Goal: Transaction & Acquisition: Book appointment/travel/reservation

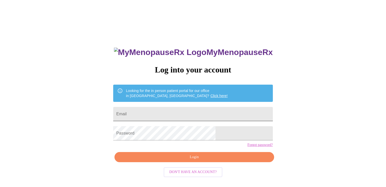
click at [172, 109] on input "Email" at bounding box center [192, 114] width 159 height 14
click at [102, 95] on div "MyMenopauseRx Log into your account Looking for the in person patient portal fo…" at bounding box center [193, 114] width 382 height 225
click at [153, 113] on input "Email" at bounding box center [192, 114] width 159 height 14
type input "[EMAIL_ADDRESS][DOMAIN_NAME]"
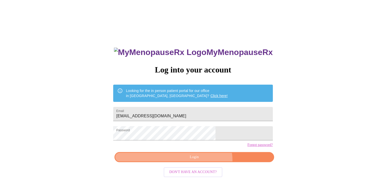
click at [202, 163] on button "Login" at bounding box center [193, 157] width 159 height 10
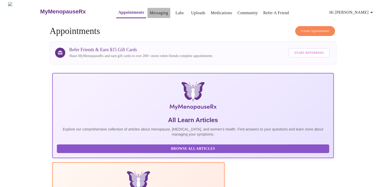
click at [149, 11] on link "Messaging" at bounding box center [158, 12] width 19 height 7
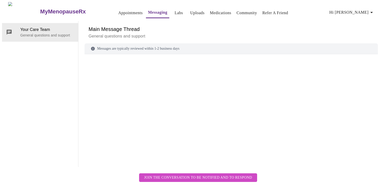
scroll to position [19, 0]
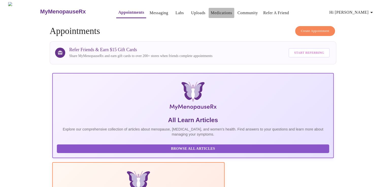
click at [214, 12] on link "Medications" at bounding box center [220, 12] width 21 height 7
click at [319, 30] on span "Create Appointment" at bounding box center [315, 31] width 28 height 6
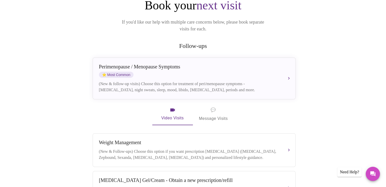
scroll to position [76, 0]
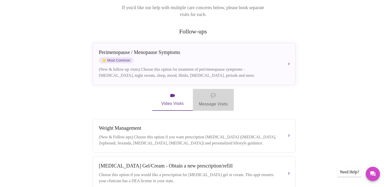
click at [215, 96] on span "💬 Message Visits" at bounding box center [213, 100] width 29 height 16
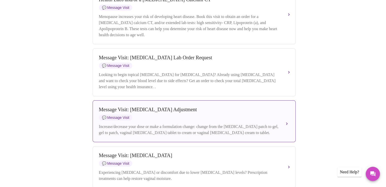
scroll to position [304, 0]
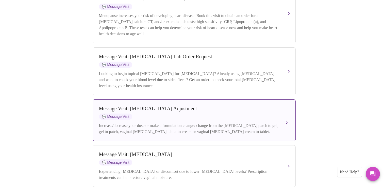
click at [223, 131] on div "Increase/decrease your dose or make a formulation change: change from the [MEDI…" at bounding box center [189, 129] width 180 height 12
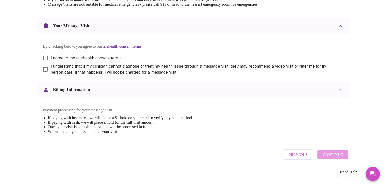
scroll to position [261, 0]
click at [45, 54] on input "I agree to the telehealth consent terms" at bounding box center [45, 58] width 11 height 11
checkbox input "true"
click at [46, 67] on input "I understand that if my clinician cannot diagnose or treat my health issue thro…" at bounding box center [45, 69] width 11 height 11
checkbox input "true"
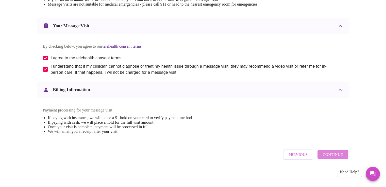
click at [328, 158] on span "Continue" at bounding box center [332, 154] width 20 height 7
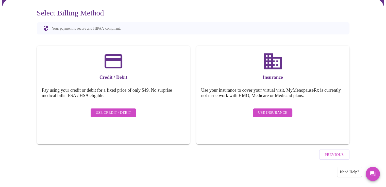
scroll to position [28, 0]
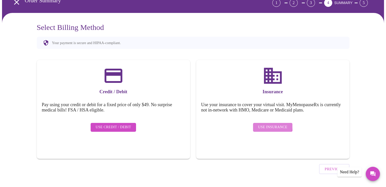
drag, startPoint x: 270, startPoint y: 122, endPoint x: 263, endPoint y: 126, distance: 8.2
click at [270, 124] on span "Use Insurance" at bounding box center [272, 127] width 29 height 6
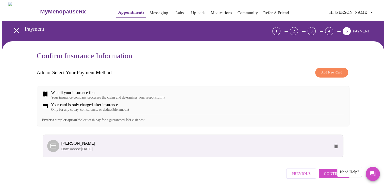
scroll to position [21, 0]
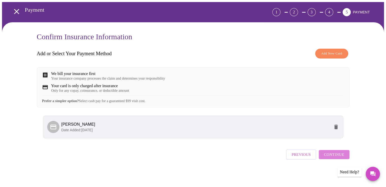
click at [337, 157] on span "Continue" at bounding box center [333, 154] width 20 height 7
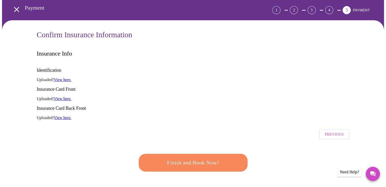
click at [182, 158] on span "Finish and Book Now!" at bounding box center [193, 162] width 94 height 9
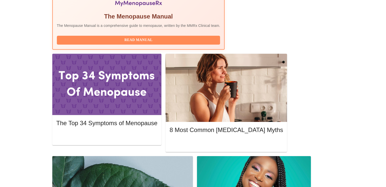
scroll to position [203, 0]
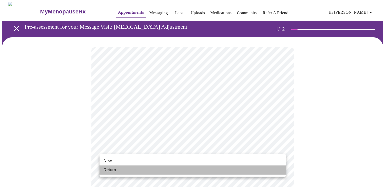
drag, startPoint x: 118, startPoint y: 172, endPoint x: 124, endPoint y: 166, distance: 8.8
click at [119, 171] on li "Return" at bounding box center [193, 170] width 187 height 9
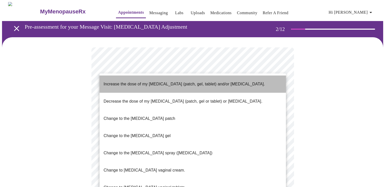
click at [138, 81] on p "Increase the dose of my [MEDICAL_DATA] (patch, gel, tablet) and/or [MEDICAL_DAT…" at bounding box center [184, 84] width 161 height 6
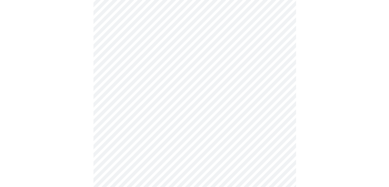
scroll to position [201, 0]
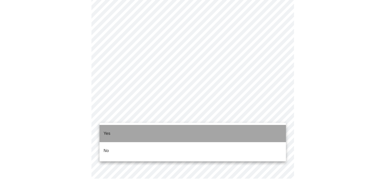
click at [123, 131] on li "Yes" at bounding box center [193, 133] width 187 height 17
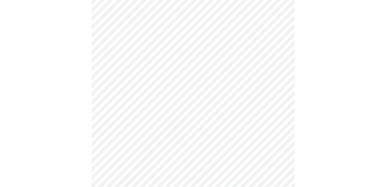
scroll to position [0, 0]
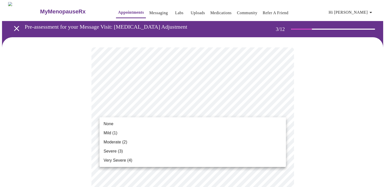
click at [118, 142] on span "Moderate (2)" at bounding box center [116, 142] width 24 height 6
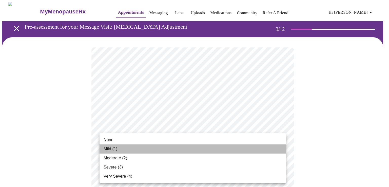
click at [118, 150] on li "Mild (1)" at bounding box center [193, 149] width 187 height 9
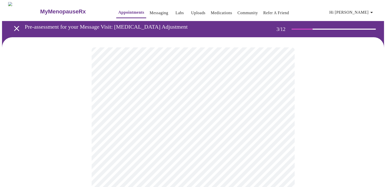
scroll to position [51, 0]
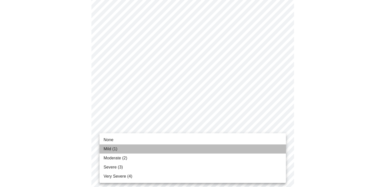
drag, startPoint x: 108, startPoint y: 149, endPoint x: 126, endPoint y: 143, distance: 18.4
click at [110, 147] on span "Mild (1)" at bounding box center [111, 149] width 14 height 6
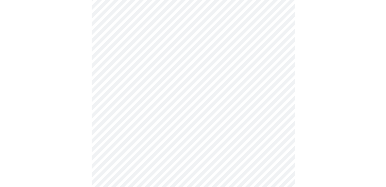
scroll to position [101, 0]
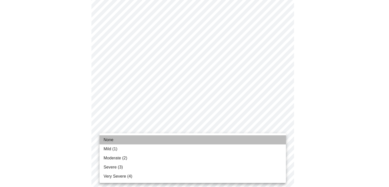
drag, startPoint x: 117, startPoint y: 139, endPoint x: 136, endPoint y: 133, distance: 20.6
click at [119, 137] on li "None" at bounding box center [193, 139] width 187 height 9
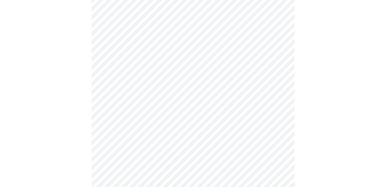
scroll to position [152, 0]
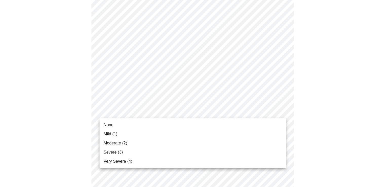
click at [141, 114] on body "MyMenopauseRx Appointments Messaging Labs Uploads Medications Community Refer a…" at bounding box center [194, 173] width 385 height 646
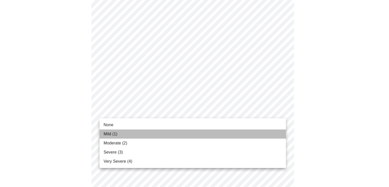
click at [120, 134] on li "Mild (1)" at bounding box center [193, 134] width 187 height 9
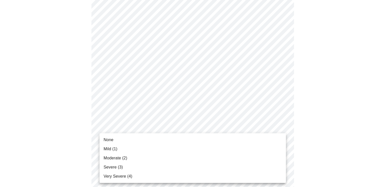
click at [145, 145] on body "MyMenopauseRx Appointments Messaging Labs Uploads Medications Community Refer a…" at bounding box center [194, 169] width 385 height 639
click at [127, 154] on li "Moderate (2)" at bounding box center [193, 158] width 187 height 9
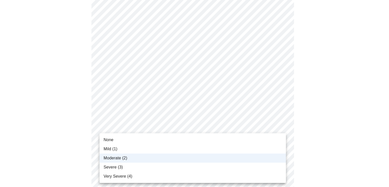
click at [127, 146] on body "MyMenopauseRx Appointments Messaging Labs Uploads Medications Community Refer a…" at bounding box center [194, 165] width 385 height 631
click at [119, 150] on li "Mild (1)" at bounding box center [193, 149] width 187 height 9
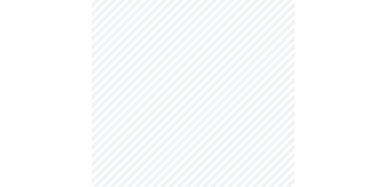
scroll to position [228, 0]
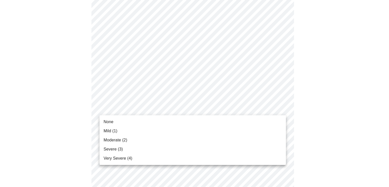
click at [124, 111] on body "MyMenopauseRx Appointments Messaging Labs Uploads Medications Community Refer a…" at bounding box center [194, 89] width 385 height 631
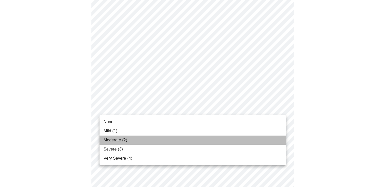
click at [122, 137] on span "Moderate (2)" at bounding box center [116, 140] width 24 height 6
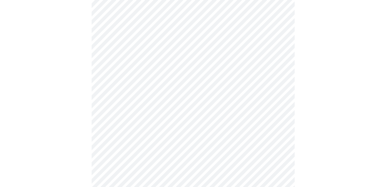
click at [145, 149] on body "MyMenopauseRx Appointments Messaging Labs Uploads Medications Community Refer a…" at bounding box center [193, 86] width 382 height 624
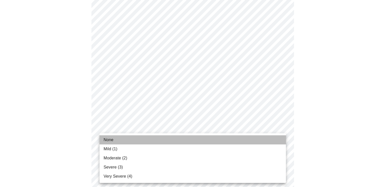
click at [128, 139] on li "None" at bounding box center [193, 139] width 187 height 9
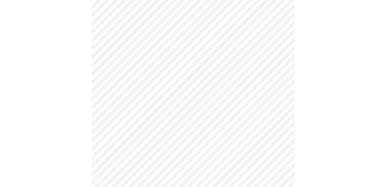
scroll to position [279, 0]
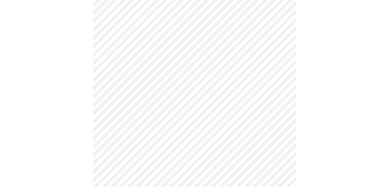
click at [143, 141] on body "MyMenopauseRx Appointments Messaging Labs Uploads Medications Community Refer a…" at bounding box center [194, 31] width 385 height 617
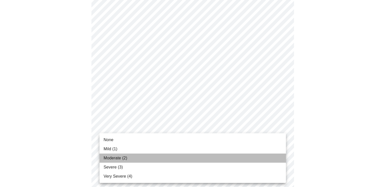
click at [129, 161] on li "Moderate (2)" at bounding box center [193, 158] width 187 height 9
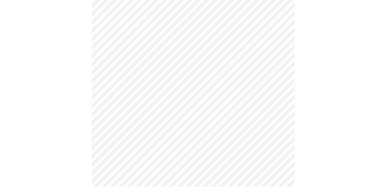
scroll to position [355, 0]
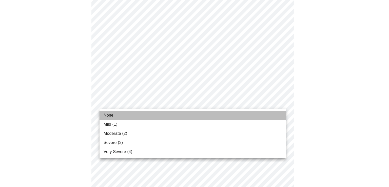
drag, startPoint x: 116, startPoint y: 116, endPoint x: 121, endPoint y: 112, distance: 6.0
click at [118, 113] on li "None" at bounding box center [193, 115] width 187 height 9
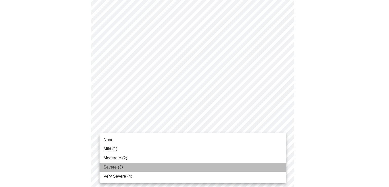
drag, startPoint x: 125, startPoint y: 168, endPoint x: 165, endPoint y: 154, distance: 42.5
click at [125, 167] on li "Severe (3)" at bounding box center [193, 167] width 187 height 9
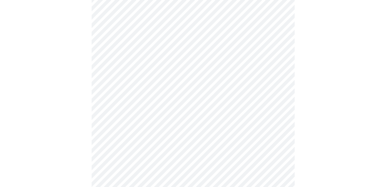
scroll to position [152, 0]
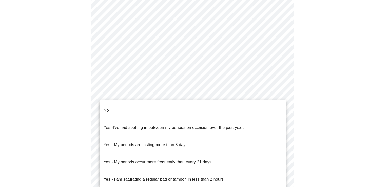
click at [173, 159] on body "MyMenopauseRx Appointments Messaging Labs Uploads Medications Community Refer a…" at bounding box center [194, 100] width 385 height 500
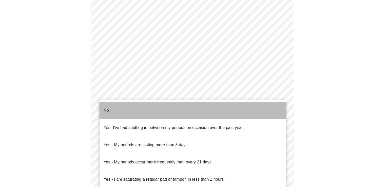
click at [108, 107] on p "No" at bounding box center [106, 110] width 5 height 6
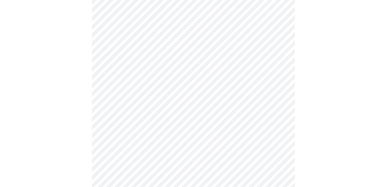
scroll to position [228, 0]
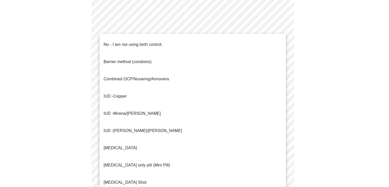
click at [131, 119] on body "MyMenopauseRx Appointments Messaging Labs Uploads Medications Community Refer a…" at bounding box center [194, 22] width 385 height 497
click at [124, 42] on p "No - I am not using birth control." at bounding box center [133, 45] width 59 height 6
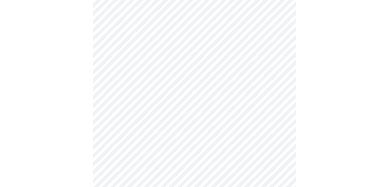
click at [137, 153] on body "MyMenopauseRx Appointments Messaging Labs Uploads Medications Community Refer a…" at bounding box center [194, 21] width 385 height 494
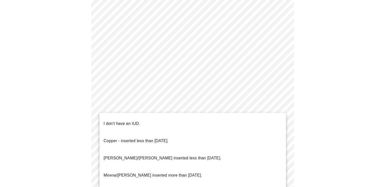
click at [120, 121] on p "I don't have an IUD." at bounding box center [122, 124] width 37 height 6
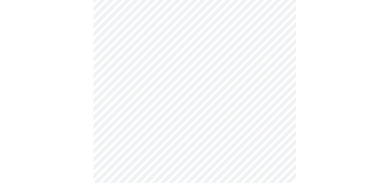
scroll to position [304, 0]
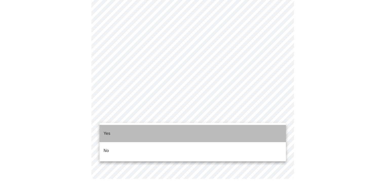
click at [113, 130] on li "Yes" at bounding box center [193, 133] width 187 height 17
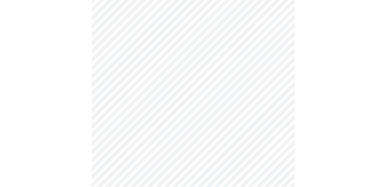
scroll to position [51, 0]
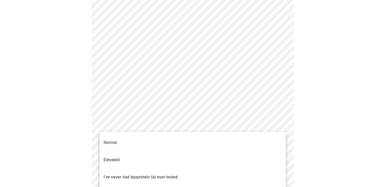
click at [130, 128] on body "MyMenopauseRx Appointments Messaging Labs Uploads Medications Community Refer a…" at bounding box center [194, 138] width 385 height 374
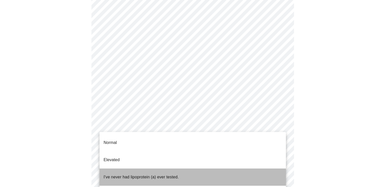
click at [126, 174] on p "I've never had lipoprotein (a) ever tested." at bounding box center [141, 177] width 75 height 6
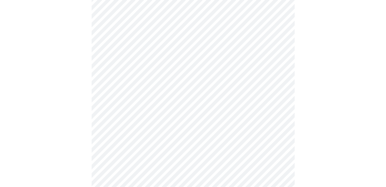
scroll to position [1318, 0]
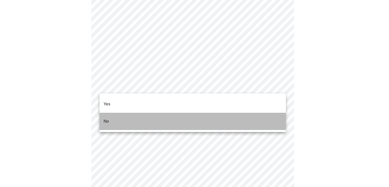
click at [121, 114] on li "No" at bounding box center [193, 121] width 187 height 17
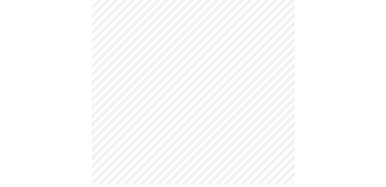
scroll to position [228, 0]
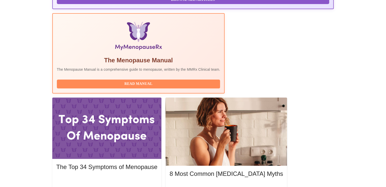
scroll to position [152, 0]
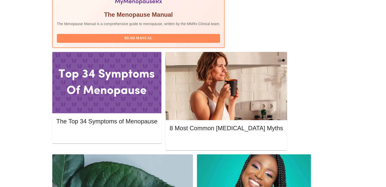
scroll to position [203, 0]
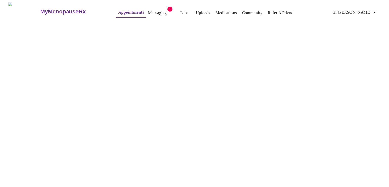
click at [150, 10] on link "Messaging" at bounding box center [157, 12] width 19 height 7
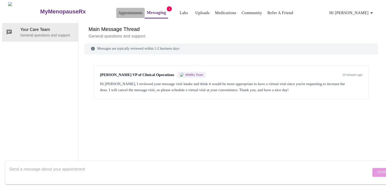
click at [118, 10] on link "Appointments" at bounding box center [130, 12] width 24 height 7
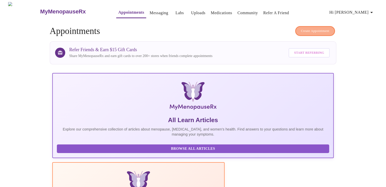
click at [315, 29] on span "Create Appointment" at bounding box center [315, 31] width 28 height 6
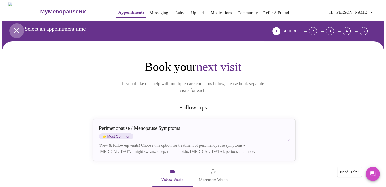
click at [14, 26] on icon "open drawer" at bounding box center [16, 30] width 9 height 9
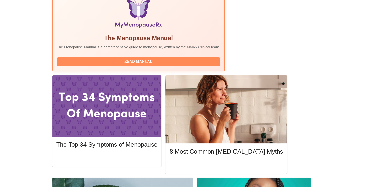
scroll to position [177, 0]
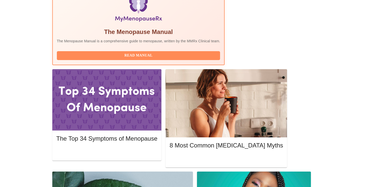
drag, startPoint x: 88, startPoint y: 29, endPoint x: 139, endPoint y: 30, distance: 50.7
copy h3 "[PERSON_NAME], WHNP-BC"
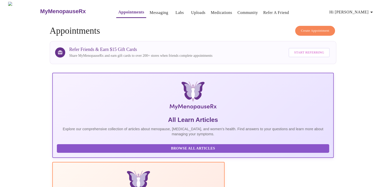
scroll to position [0, 0]
click at [118, 10] on link "Appointments" at bounding box center [131, 12] width 26 height 7
click at [308, 29] on span "Create Appointment" at bounding box center [315, 31] width 28 height 6
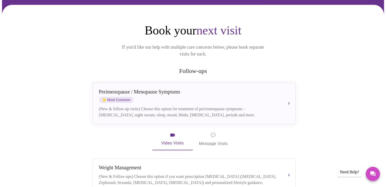
scroll to position [25, 0]
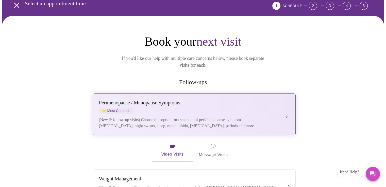
click at [167, 117] on div "(New & follow-up visits) Choose this option for treatment of peri/menopause sym…" at bounding box center [189, 123] width 180 height 12
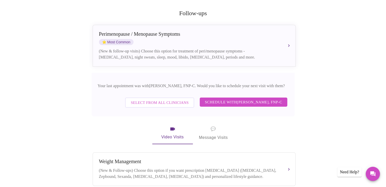
scroll to position [101, 0]
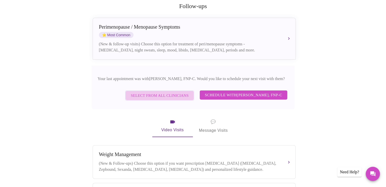
click at [156, 92] on span "Select from All Clinicians" at bounding box center [160, 95] width 58 height 7
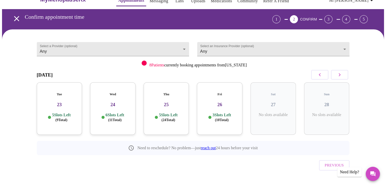
click at [63, 113] on p "5 Slots Left ( 9 Total)" at bounding box center [61, 118] width 19 height 10
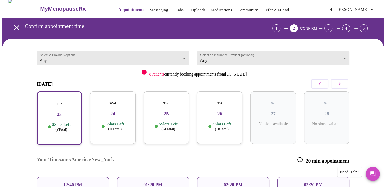
scroll to position [2, 0]
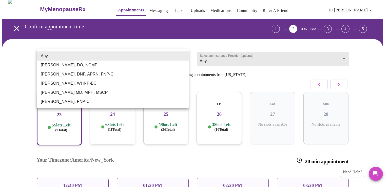
click at [57, 57] on body "MyMenopauseRx Appointments Messaging Labs Uploads Medications Community Refer a…" at bounding box center [194, 139] width 385 height 279
click at [221, 81] on div at bounding box center [194, 93] width 389 height 187
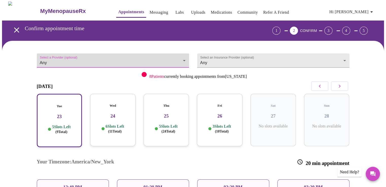
scroll to position [0, 0]
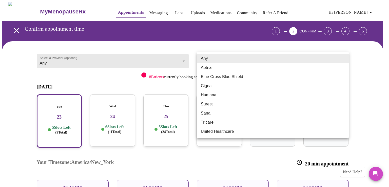
click at [239, 63] on body "MyMenopauseRx Appointments Messaging Labs Uploads Medications Community Refer a…" at bounding box center [194, 141] width 385 height 279
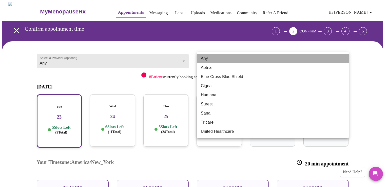
click at [231, 57] on li "Any" at bounding box center [273, 58] width 152 height 9
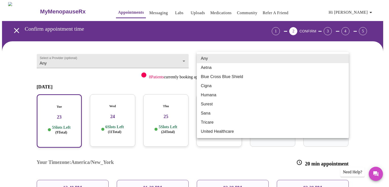
click at [223, 61] on body "MyMenopauseRx Appointments Messaging Labs Uploads Medications Community Refer a…" at bounding box center [194, 141] width 385 height 279
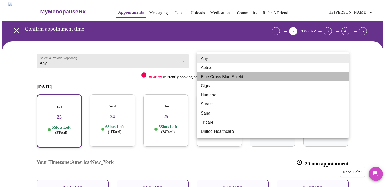
drag, startPoint x: 219, startPoint y: 77, endPoint x: 7, endPoint y: 68, distance: 212.9
click at [219, 77] on li "Blue Cross Blue Shield" at bounding box center [273, 76] width 152 height 9
type input "Blue Cross Blue Shield"
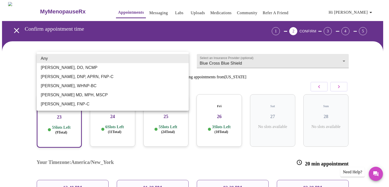
click at [59, 62] on body "MyMenopauseRx Appointments Messaging Labs Uploads Medications Community Refer a…" at bounding box center [194, 141] width 385 height 279
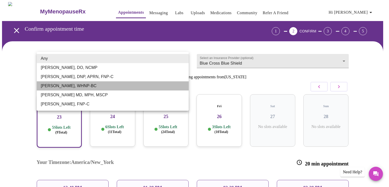
drag, startPoint x: 55, startPoint y: 87, endPoint x: 61, endPoint y: 85, distance: 6.0
click at [56, 86] on li "[PERSON_NAME], WHNP-BC" at bounding box center [113, 85] width 152 height 9
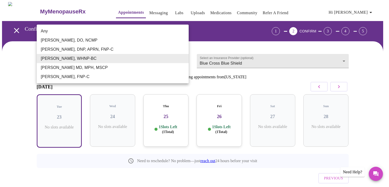
click at [71, 57] on body "MyMenopauseRx Appointments Messaging Labs Uploads Medications Community Refer a…" at bounding box center [194, 105] width 385 height 207
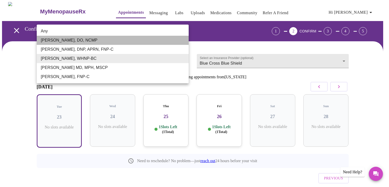
click at [58, 42] on li "[PERSON_NAME], DO, NCMP" at bounding box center [113, 40] width 152 height 9
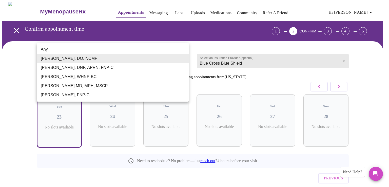
click at [77, 62] on body "MyMenopauseRx Appointments Messaging Labs Uploads Medications Community Refer a…" at bounding box center [194, 105] width 385 height 207
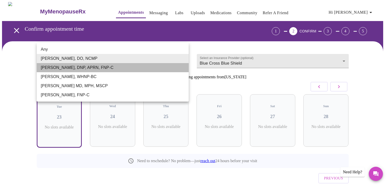
click at [73, 68] on li "[PERSON_NAME], DNP, APRN, FNP-C" at bounding box center [113, 67] width 152 height 9
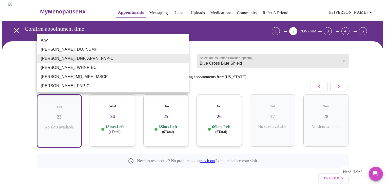
click at [76, 57] on body "MyMenopauseRx Appointments Messaging Labs Uploads Medications Community Refer a…" at bounding box center [194, 105] width 385 height 207
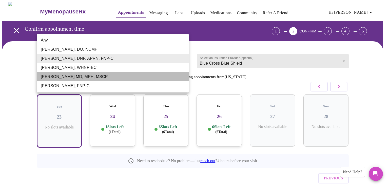
click at [62, 77] on li "[PERSON_NAME] MD, MPH, MSCP" at bounding box center [113, 76] width 152 height 9
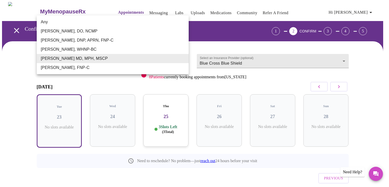
click at [68, 57] on body "MyMenopauseRx Appointments Messaging Labs Uploads Medications Community Refer a…" at bounding box center [194, 105] width 385 height 207
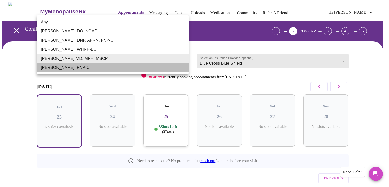
click at [66, 69] on li "[PERSON_NAME], FNP-C" at bounding box center [113, 67] width 152 height 9
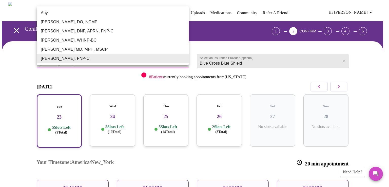
click at [65, 58] on body "MyMenopauseRx Appointments Messaging Labs Uploads Medications Community Refer a…" at bounding box center [194, 141] width 385 height 279
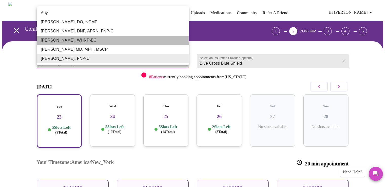
click at [73, 42] on li "[PERSON_NAME], WHNP-BC" at bounding box center [113, 40] width 152 height 9
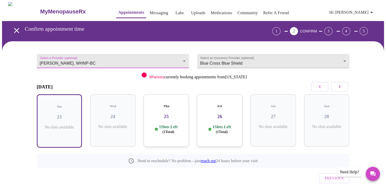
click at [174, 130] on span "( 1 Total)" at bounding box center [168, 132] width 12 height 4
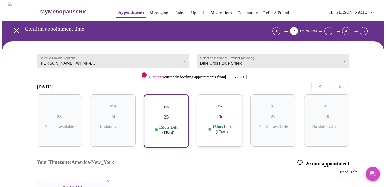
click at [223, 130] on span "( 1 Total)" at bounding box center [221, 132] width 12 height 4
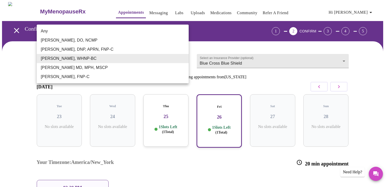
click at [79, 57] on body "MyMenopauseRx Appointments Messaging Labs Uploads Medications Community Refer a…" at bounding box center [194, 129] width 385 height 255
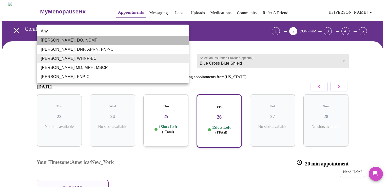
click at [60, 39] on li "[PERSON_NAME], DO, NCMP" at bounding box center [113, 40] width 152 height 9
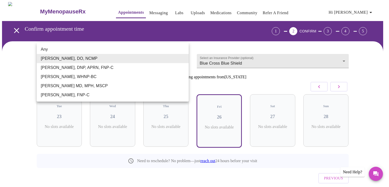
click at [67, 61] on body "MyMenopauseRx Appointments Messaging Labs Uploads Medications Community Refer a…" at bounding box center [194, 105] width 385 height 207
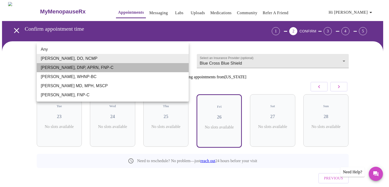
click at [64, 67] on li "[PERSON_NAME], DNP, APRN, FNP-C" at bounding box center [113, 67] width 152 height 9
type input "[PERSON_NAME], DNP, APRN, FNP-C"
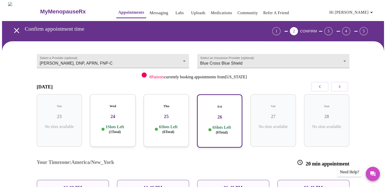
click at [107, 124] on p "1 Slots Left ( 1 Total)" at bounding box center [114, 129] width 19 height 10
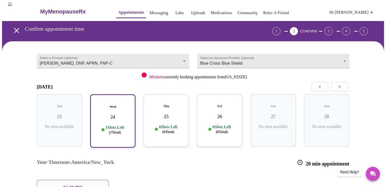
click at [163, 124] on p "6 Slots Left ( 6 Total)" at bounding box center [168, 129] width 19 height 10
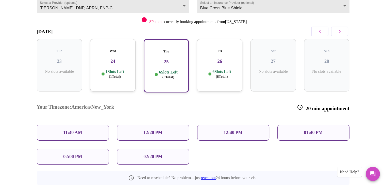
scroll to position [25, 0]
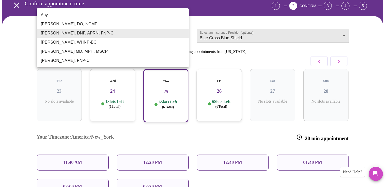
drag, startPoint x: 40, startPoint y: 35, endPoint x: 68, endPoint y: 34, distance: 28.4
click at [63, 34] on body "MyMenopauseRx Appointments Messaging Labs Uploads Medications Community Refer a…" at bounding box center [194, 116] width 385 height 279
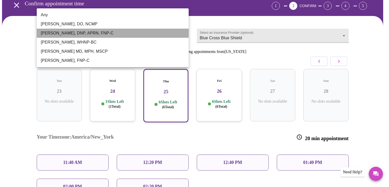
drag, startPoint x: 115, startPoint y: 34, endPoint x: 48, endPoint y: 36, distance: 66.5
click at [48, 36] on li "[PERSON_NAME], DNP, APRN, FNP-C" at bounding box center [113, 33] width 152 height 9
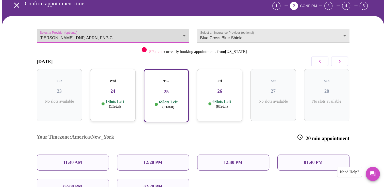
scroll to position [0, 0]
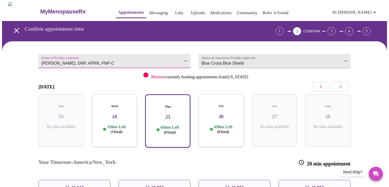
click at [82, 57] on body "MyMenopauseRx Appointments Messaging Labs Uploads Medications Community Refer a…" at bounding box center [194, 141] width 385 height 279
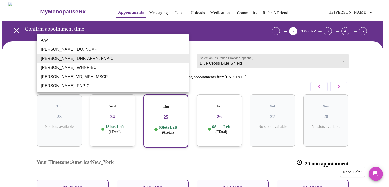
click at [168, 145] on div at bounding box center [194, 93] width 389 height 187
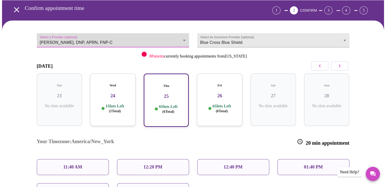
scroll to position [51, 0]
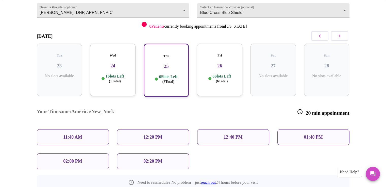
click at [231, 135] on p "12:40 PM" at bounding box center [232, 137] width 19 height 5
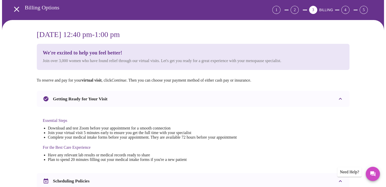
scroll to position [0, 0]
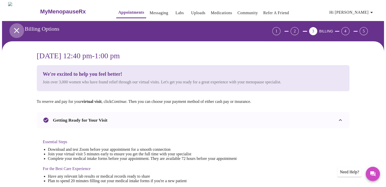
click at [14, 28] on icon "open drawer" at bounding box center [16, 30] width 5 height 5
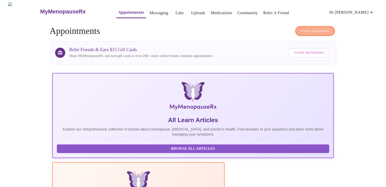
click at [315, 29] on span "Create Appointment" at bounding box center [315, 31] width 28 height 6
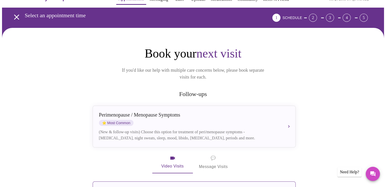
scroll to position [76, 0]
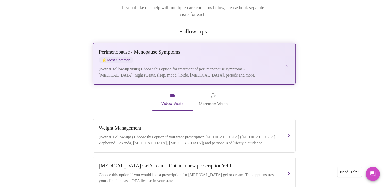
click at [279, 57] on div "[MEDICAL_DATA] / Menopause Symptoms ⭐ Most Common (New & follow-up visits) Choo…" at bounding box center [194, 63] width 190 height 29
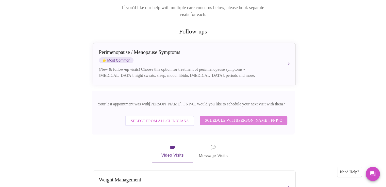
click at [231, 117] on span "Schedule with [PERSON_NAME], FNP-C" at bounding box center [243, 120] width 77 height 7
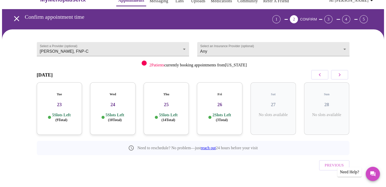
click at [52, 102] on h3 "23" at bounding box center [59, 105] width 37 height 6
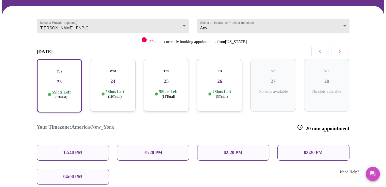
scroll to position [51, 0]
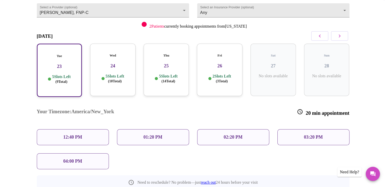
click at [314, 135] on p "03:20 PM" at bounding box center [312, 137] width 19 height 5
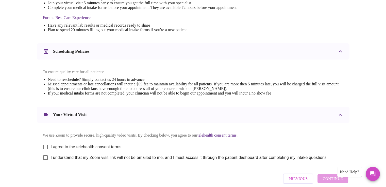
scroll to position [180, 0]
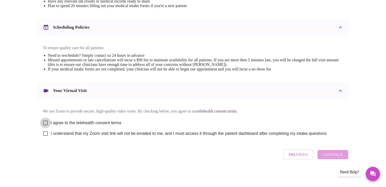
click at [46, 122] on input "I agree to the telehealth consent terms" at bounding box center [45, 123] width 11 height 11
checkbox input "true"
click at [45, 135] on input "I understand that my Zoom visit link will not be emailed to me, and I must acce…" at bounding box center [45, 133] width 11 height 11
checkbox input "true"
click at [330, 157] on span "Continue" at bounding box center [332, 154] width 20 height 7
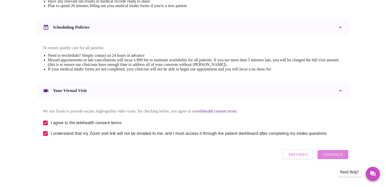
scroll to position [28, 0]
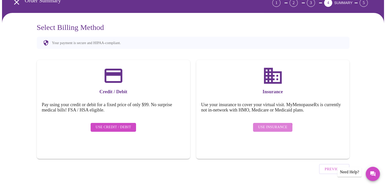
drag, startPoint x: 272, startPoint y: 125, endPoint x: 269, endPoint y: 128, distance: 4.1
click at [272, 125] on span "Use Insurance" at bounding box center [272, 127] width 29 height 6
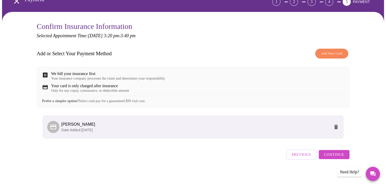
scroll to position [33, 0]
click at [334, 157] on span "Continue" at bounding box center [333, 154] width 20 height 7
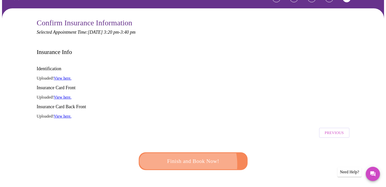
click at [176, 157] on span "Finish and Book Now!" at bounding box center [193, 161] width 94 height 9
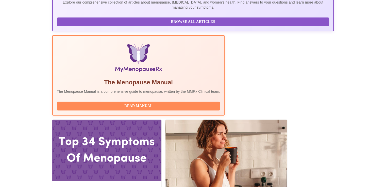
scroll to position [127, 0]
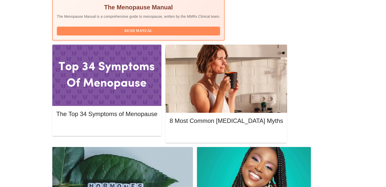
scroll to position [203, 0]
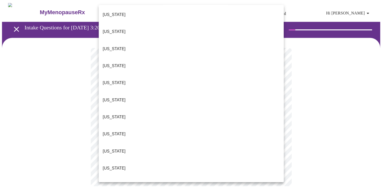
scroll to position [25, 0]
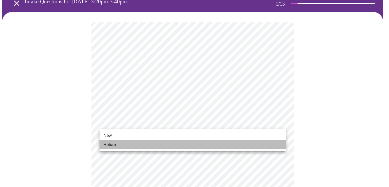
click at [110, 148] on li "Return" at bounding box center [193, 144] width 187 height 9
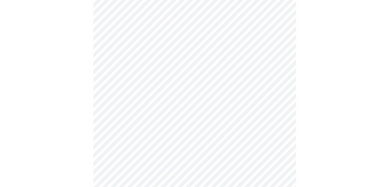
scroll to position [0, 0]
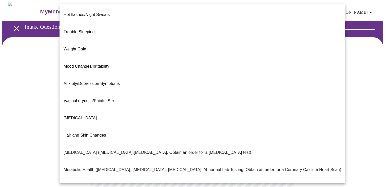
click at [170, 106] on body "MyMenopauseRx Appointments Messaging Labs Uploads Medications Community Refer a…" at bounding box center [194, 154] width 385 height 304
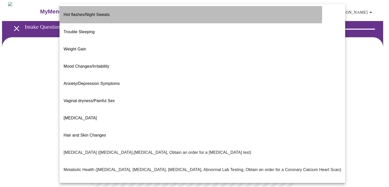
click at [84, 13] on p "Hot flashes/Night Sweats" at bounding box center [87, 15] width 46 height 6
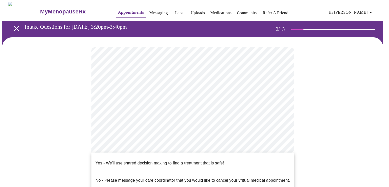
click at [120, 154] on body "MyMenopauseRx Appointments Messaging Labs Uploads Medications Community Refer a…" at bounding box center [194, 152] width 385 height 301
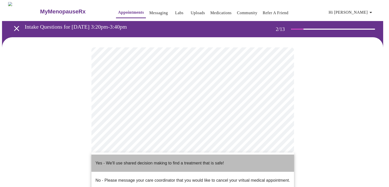
click at [114, 161] on p "Yes - We'll use shared decision making to find a treatment that is safe!" at bounding box center [160, 163] width 129 height 6
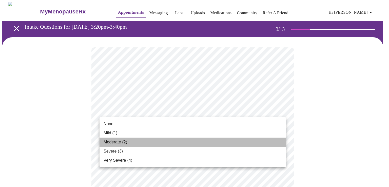
click at [113, 142] on span "Moderate (2)" at bounding box center [116, 142] width 24 height 6
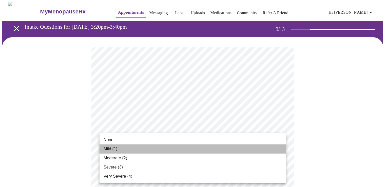
click at [115, 149] on span "Mild (1)" at bounding box center [111, 149] width 14 height 6
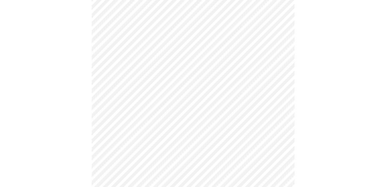
scroll to position [51, 0]
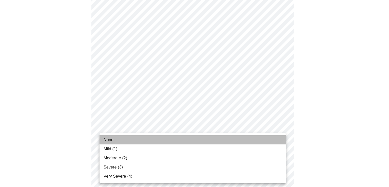
drag, startPoint x: 118, startPoint y: 140, endPoint x: 129, endPoint y: 143, distance: 11.8
click at [119, 140] on li "None" at bounding box center [193, 139] width 187 height 9
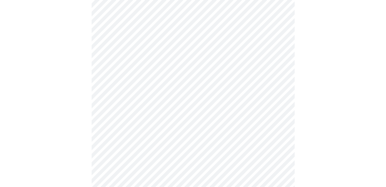
scroll to position [101, 0]
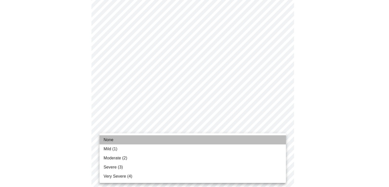
drag, startPoint x: 111, startPoint y: 143, endPoint x: 116, endPoint y: 142, distance: 5.1
click at [112, 142] on span "None" at bounding box center [109, 140] width 10 height 6
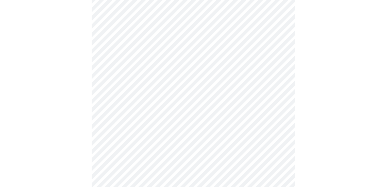
scroll to position [152, 0]
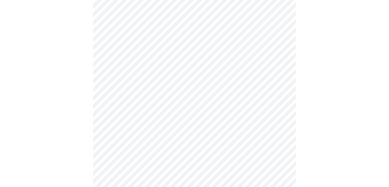
click at [130, 112] on body "MyMenopauseRx Appointments Messaging Labs Uploads Medications Community Refer a…" at bounding box center [194, 173] width 385 height 646
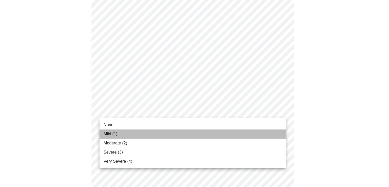
drag, startPoint x: 112, startPoint y: 134, endPoint x: 125, endPoint y: 127, distance: 15.3
click at [113, 133] on span "Mild (1)" at bounding box center [111, 134] width 14 height 6
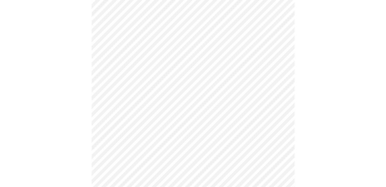
scroll to position [203, 0]
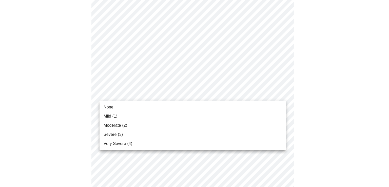
click at [134, 98] on body "MyMenopauseRx Appointments Messaging Labs Uploads Medications Community Refer a…" at bounding box center [194, 118] width 385 height 639
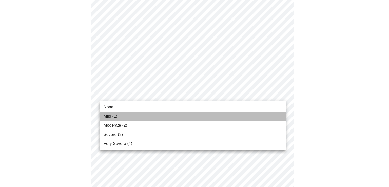
drag, startPoint x: 114, startPoint y: 116, endPoint x: 133, endPoint y: 114, distance: 19.6
click at [114, 115] on span "Mild (1)" at bounding box center [111, 116] width 14 height 6
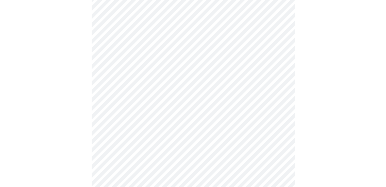
scroll to position [254, 0]
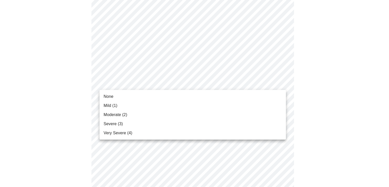
click at [134, 87] on body "MyMenopauseRx Appointments Messaging Labs Uploads Medications Community Refer a…" at bounding box center [194, 64] width 385 height 631
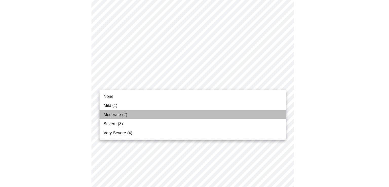
click at [112, 118] on span "Moderate (2)" at bounding box center [116, 115] width 24 height 6
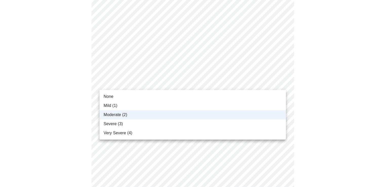
click at [130, 81] on body "MyMenopauseRx Appointments Messaging Labs Uploads Medications Community Refer a…" at bounding box center [194, 61] width 385 height 624
click at [112, 115] on span "Moderate (2)" at bounding box center [116, 115] width 24 height 6
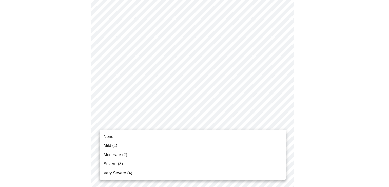
click at [126, 121] on body "MyMenopauseRx Appointments Messaging Labs Uploads Medications Community Refer a…" at bounding box center [194, 61] width 385 height 624
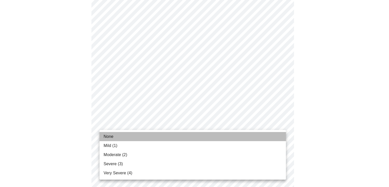
drag, startPoint x: 114, startPoint y: 135, endPoint x: 139, endPoint y: 127, distance: 26.5
click at [116, 133] on li "None" at bounding box center [193, 136] width 187 height 9
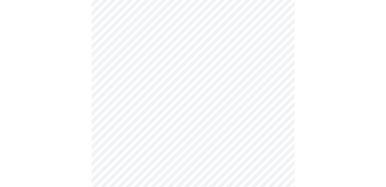
scroll to position [279, 0]
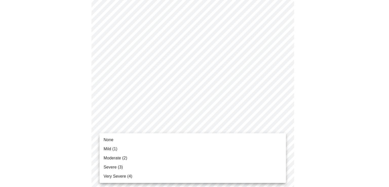
click at [132, 140] on body "MyMenopauseRx Appointments Messaging Labs Uploads Medications Community Refer a…" at bounding box center [194, 31] width 385 height 617
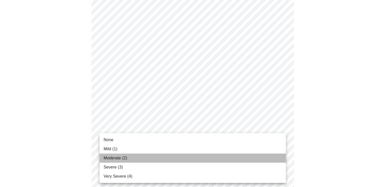
drag, startPoint x: 115, startPoint y: 161, endPoint x: 129, endPoint y: 153, distance: 15.6
click at [116, 160] on li "Moderate (2)" at bounding box center [193, 158] width 187 height 9
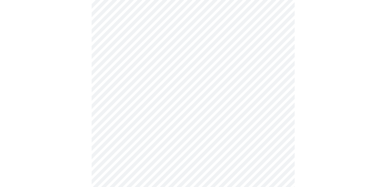
scroll to position [355, 0]
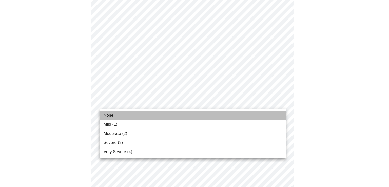
drag, startPoint x: 109, startPoint y: 114, endPoint x: 124, endPoint y: 111, distance: 15.3
click at [112, 113] on span "None" at bounding box center [109, 115] width 10 height 6
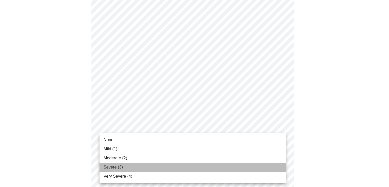
drag, startPoint x: 114, startPoint y: 167, endPoint x: 118, endPoint y: 163, distance: 5.4
click at [116, 165] on span "Severe (3)" at bounding box center [113, 167] width 19 height 6
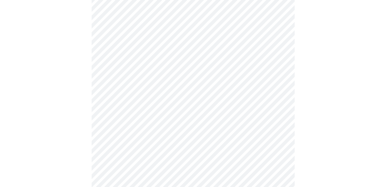
scroll to position [203, 0]
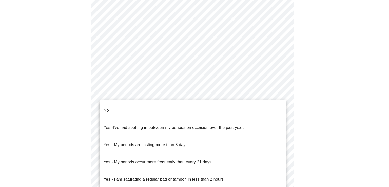
click at [130, 110] on body "MyMenopauseRx Appointments Messaging Labs Uploads Medications Community Refer a…" at bounding box center [194, 49] width 385 height 500
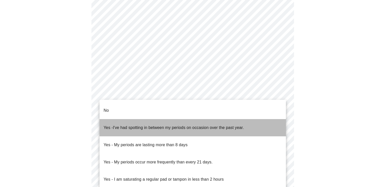
click at [121, 123] on span "Yes - I've had spotting in between my periods on occasion over the past year." at bounding box center [174, 128] width 140 height 14
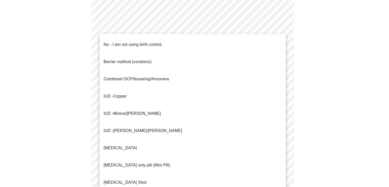
click at [145, 143] on body "MyMenopauseRx Appointments Messaging Labs Uploads Medications Community Refer a…" at bounding box center [194, 47] width 385 height 497
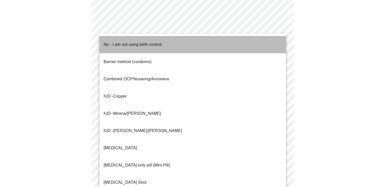
drag, startPoint x: 135, startPoint y: 45, endPoint x: 140, endPoint y: 50, distance: 7.2
click at [136, 46] on span "No - I am not using birth control." at bounding box center [133, 45] width 59 height 14
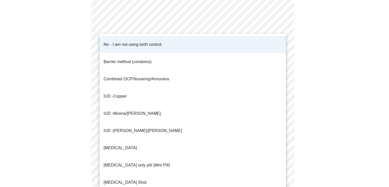
click at [135, 142] on body "MyMenopauseRx Appointments Messaging Labs Uploads Medications Community Refer a…" at bounding box center [194, 46] width 385 height 494
drag, startPoint x: 129, startPoint y: 157, endPoint x: 135, endPoint y: 154, distance: 7.6
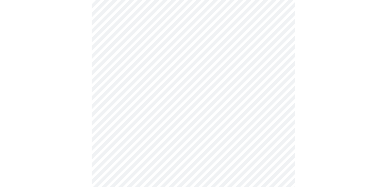
scroll to position [254, 0]
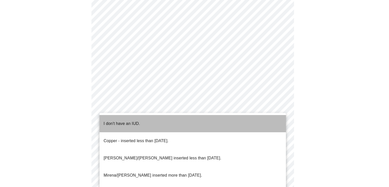
click at [132, 121] on p "I don't have an IUD." at bounding box center [122, 124] width 37 height 6
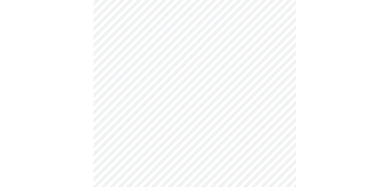
scroll to position [304, 0]
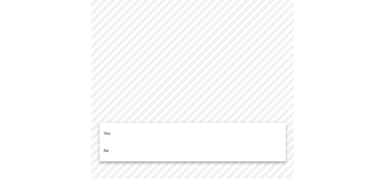
drag, startPoint x: 126, startPoint y: 130, endPoint x: 142, endPoint y: 132, distance: 16.3
click at [127, 129] on li "Yes" at bounding box center [193, 133] width 187 height 17
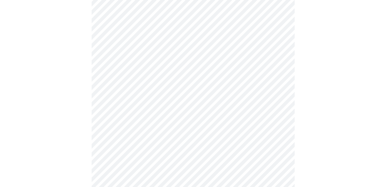
scroll to position [1344, 0]
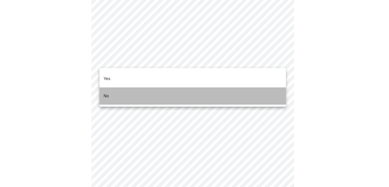
click at [110, 89] on li "No" at bounding box center [193, 95] width 187 height 17
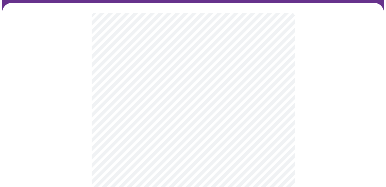
scroll to position [51, 0]
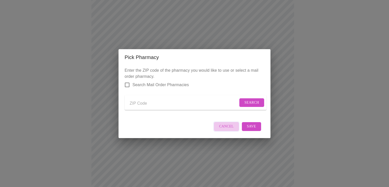
click at [229, 132] on button "Cancel" at bounding box center [227, 127] width 26 height 10
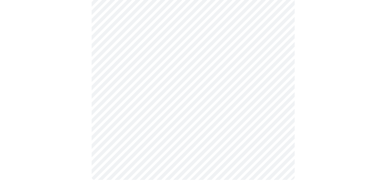
scroll to position [230, 0]
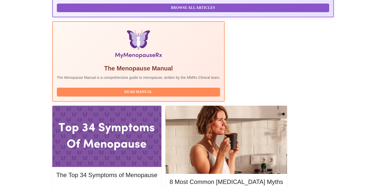
scroll to position [128, 0]
